Goal: Task Accomplishment & Management: Use online tool/utility

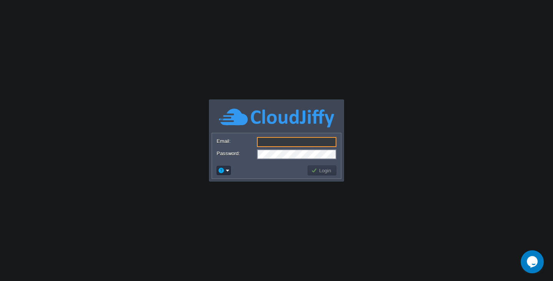
click at [272, 144] on input "Email:" at bounding box center [296, 142] width 79 height 10
type input "[EMAIL_ADDRESS][DOMAIN_NAME]"
click at [259, 188] on body "Application Platform v.8.10.2 Required Field Email: [EMAIL_ADDRESS][DOMAIN_NAME…" at bounding box center [276, 140] width 553 height 281
click at [325, 171] on button "Login" at bounding box center [322, 170] width 22 height 7
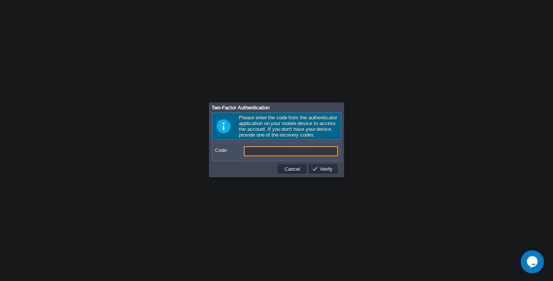
click at [290, 151] on input "Code:" at bounding box center [291, 151] width 94 height 10
click at [283, 154] on input "Code:" at bounding box center [291, 151] width 94 height 10
type input "084203"
click at [317, 172] on button "Verify" at bounding box center [323, 168] width 23 height 7
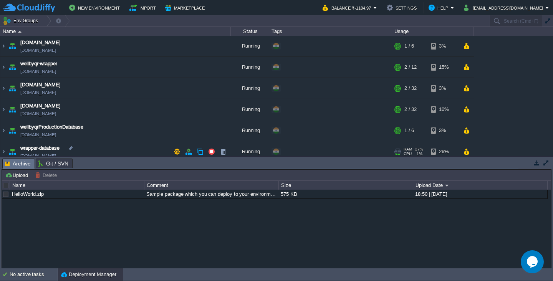
scroll to position [7, 0]
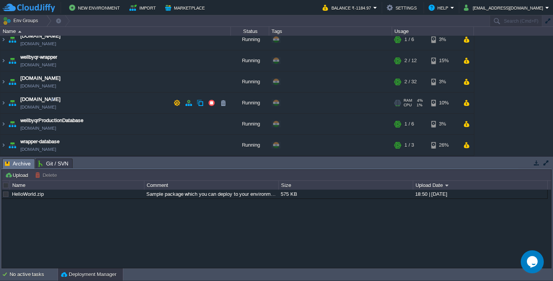
click at [76, 101] on td "[DOMAIN_NAME] [DOMAIN_NAME]" at bounding box center [115, 102] width 230 height 21
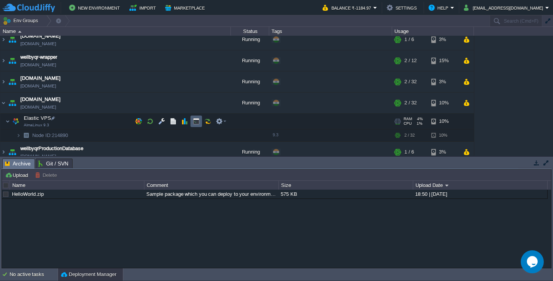
click at [197, 120] on button "button" at bounding box center [196, 121] width 7 height 7
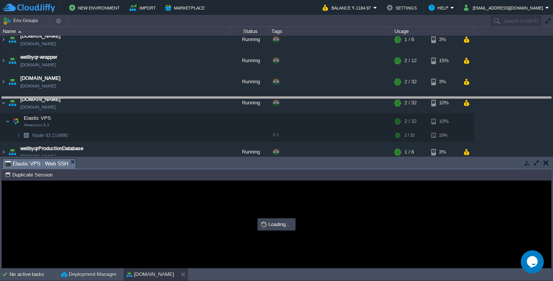
scroll to position [0, 0]
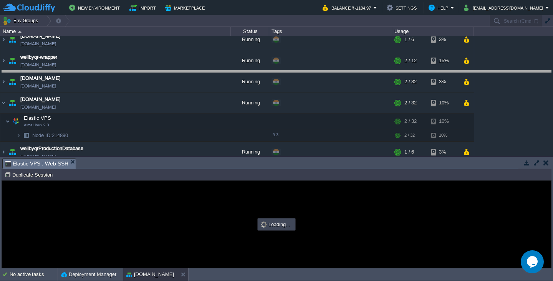
type input "#000000"
drag, startPoint x: 320, startPoint y: 169, endPoint x: 345, endPoint y: 81, distance: 91.5
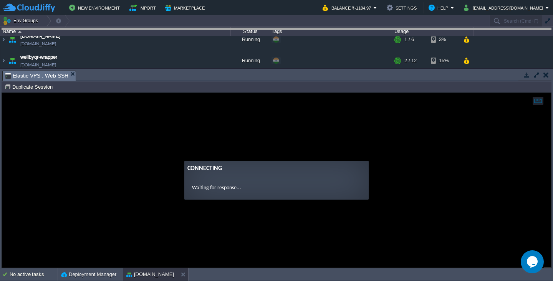
drag, startPoint x: 486, startPoint y: 81, endPoint x: 485, endPoint y: 17, distance: 63.7
